Goal: Task Accomplishment & Management: Use online tool/utility

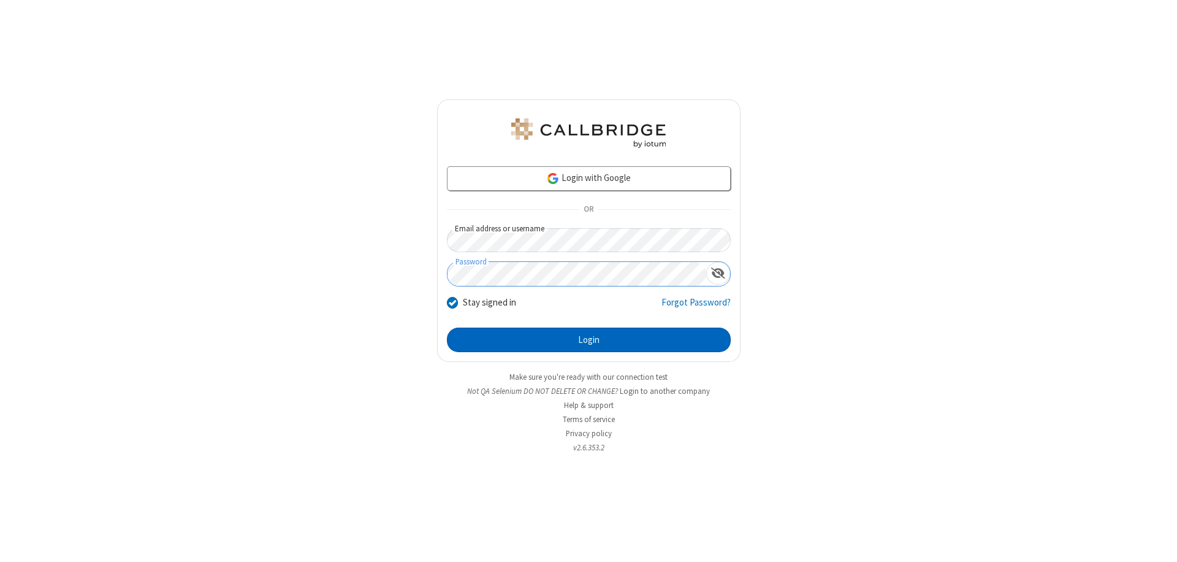
click at [588, 340] on button "Login" at bounding box center [589, 339] width 284 height 25
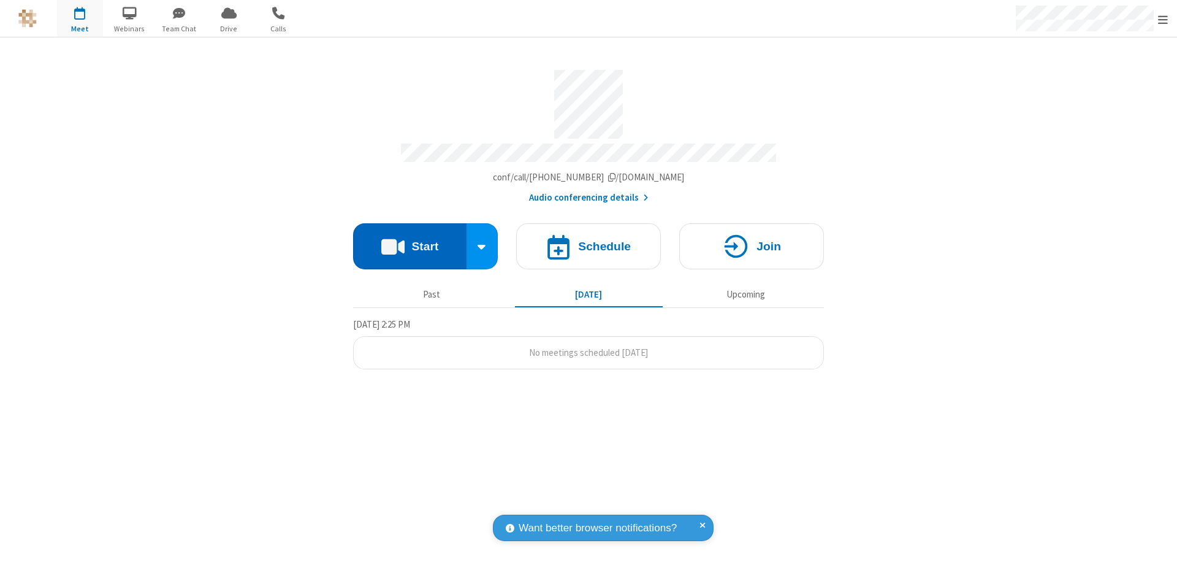
click at [409, 240] on button "Start" at bounding box center [409, 246] width 113 height 46
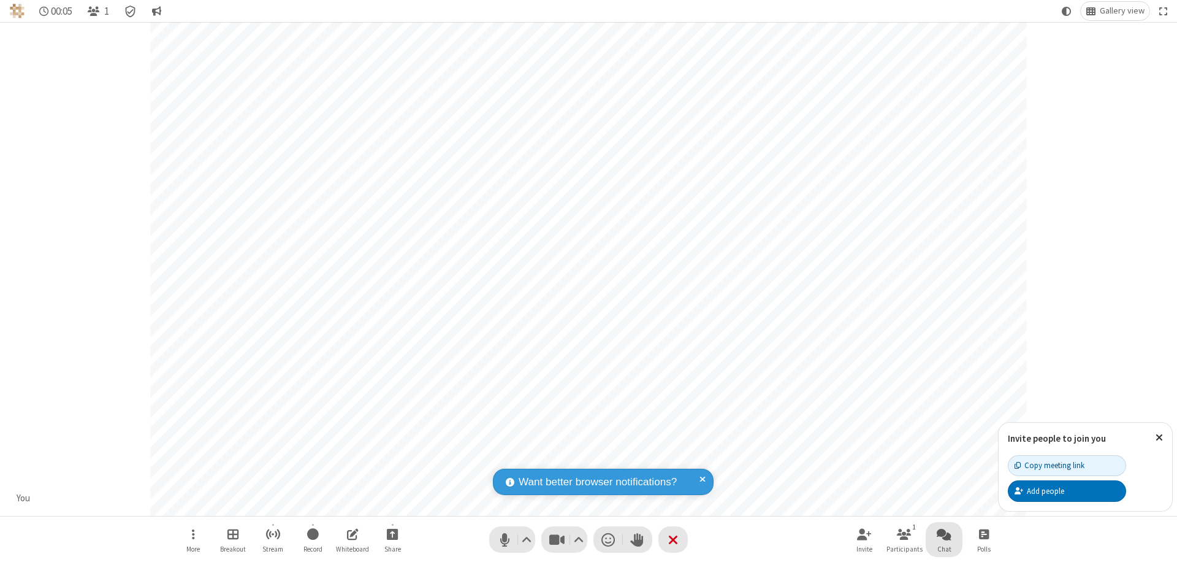
click at [944, 533] on span "Open chat" at bounding box center [944, 533] width 15 height 15
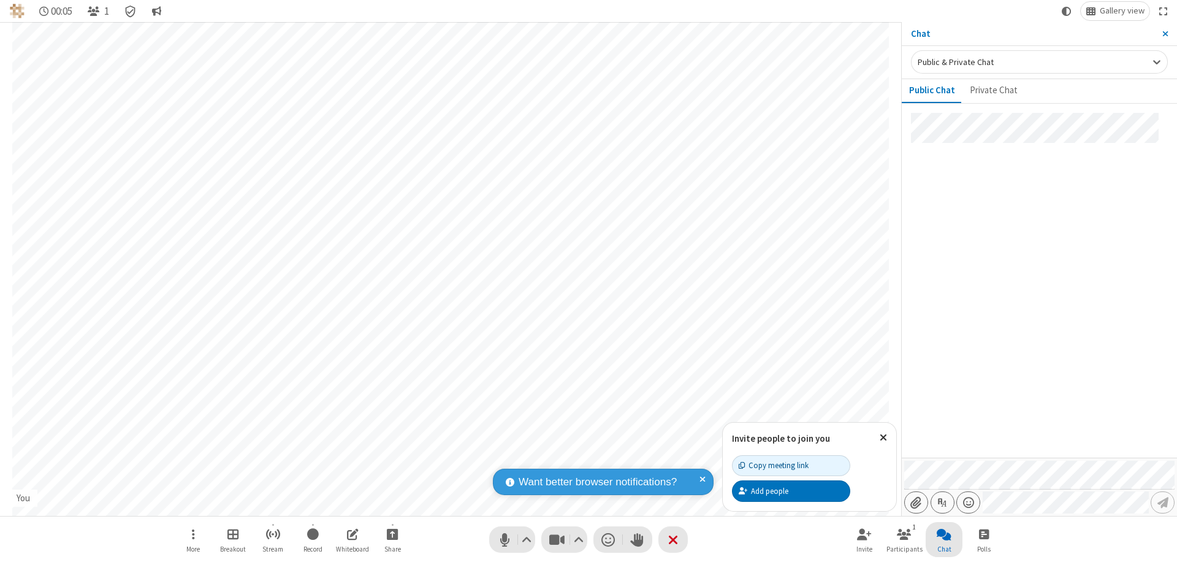
type input "C:\fakepath\doc_test.docx"
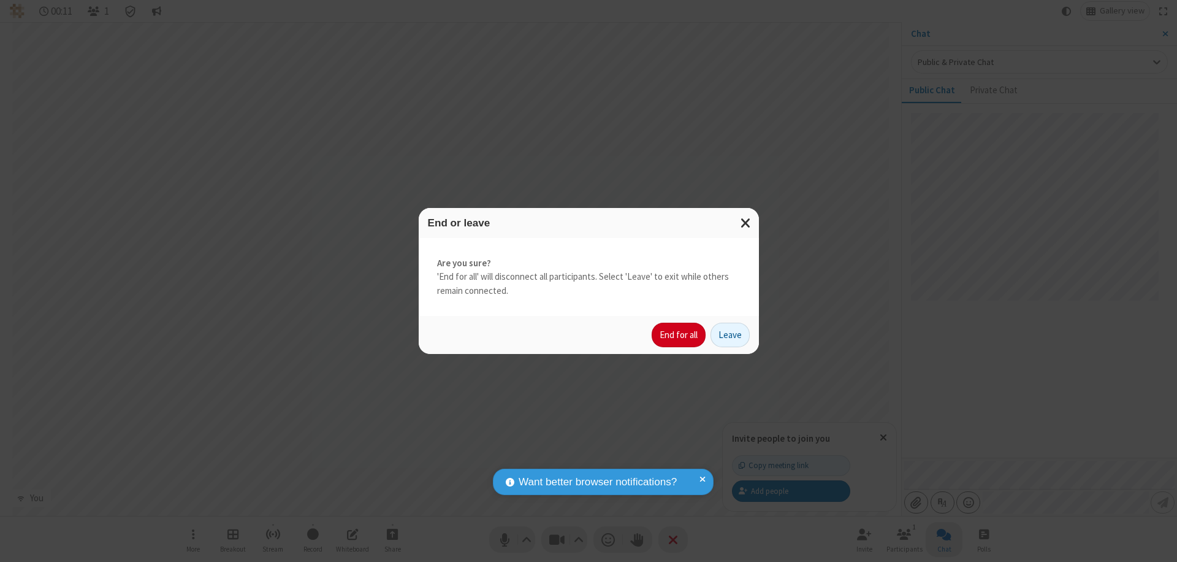
click at [679, 335] on button "End for all" at bounding box center [679, 334] width 54 height 25
